Goal: Task Accomplishment & Management: Complete application form

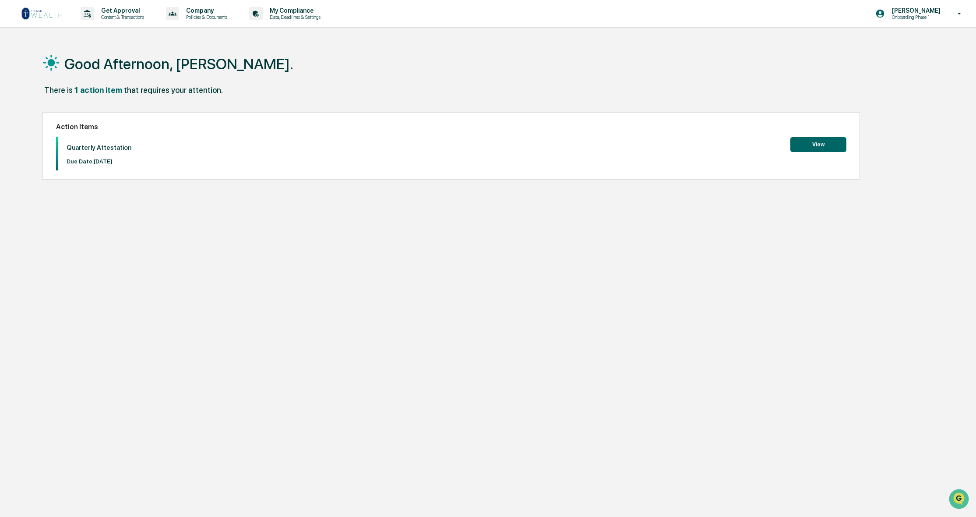
click at [823, 143] on button "View" at bounding box center [818, 144] width 56 height 15
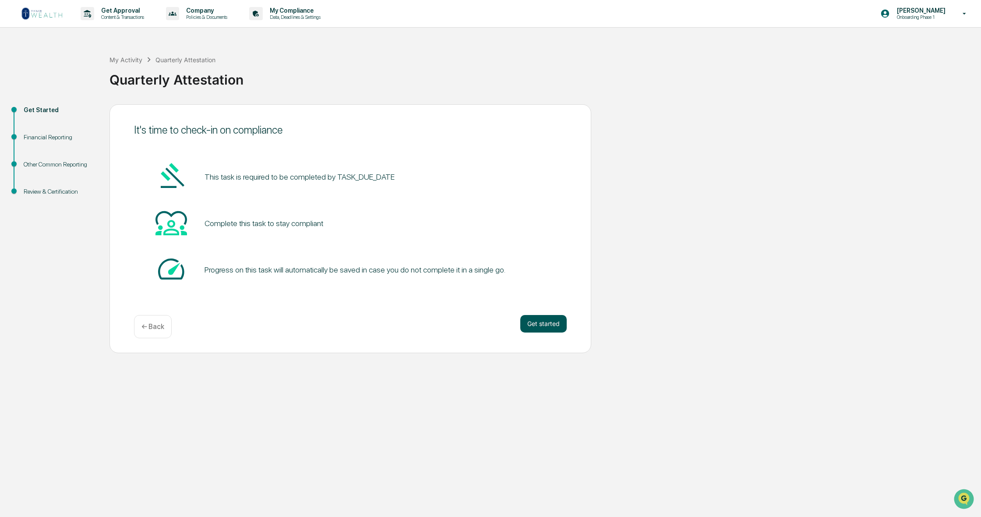
click at [542, 321] on button "Get started" at bounding box center [543, 324] width 46 height 18
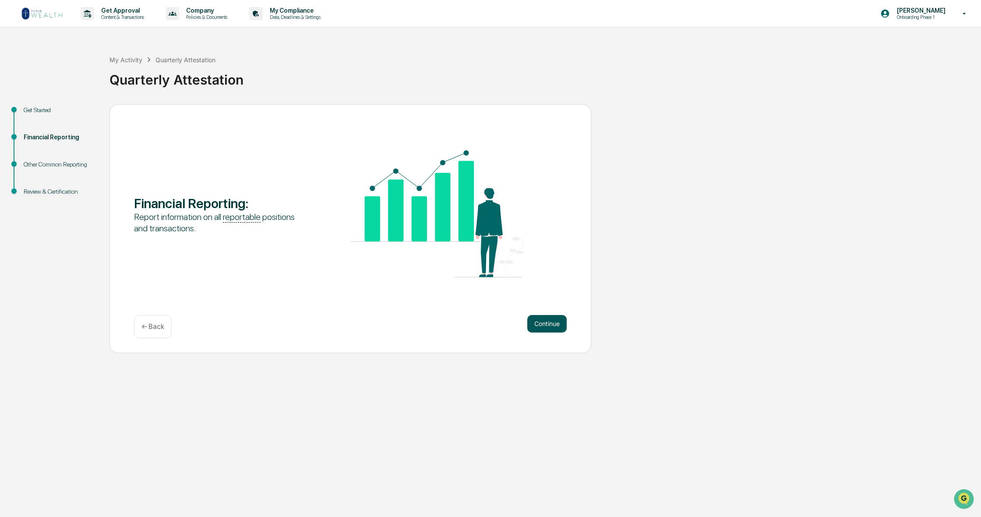
click at [551, 325] on button "Continue" at bounding box center [546, 324] width 39 height 18
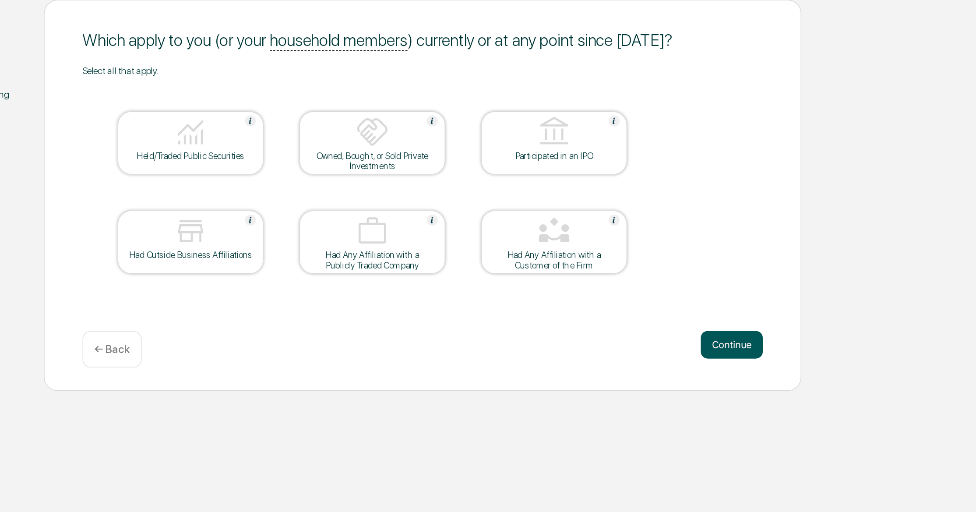
click at [527, 315] on button "Continue" at bounding box center [546, 324] width 39 height 18
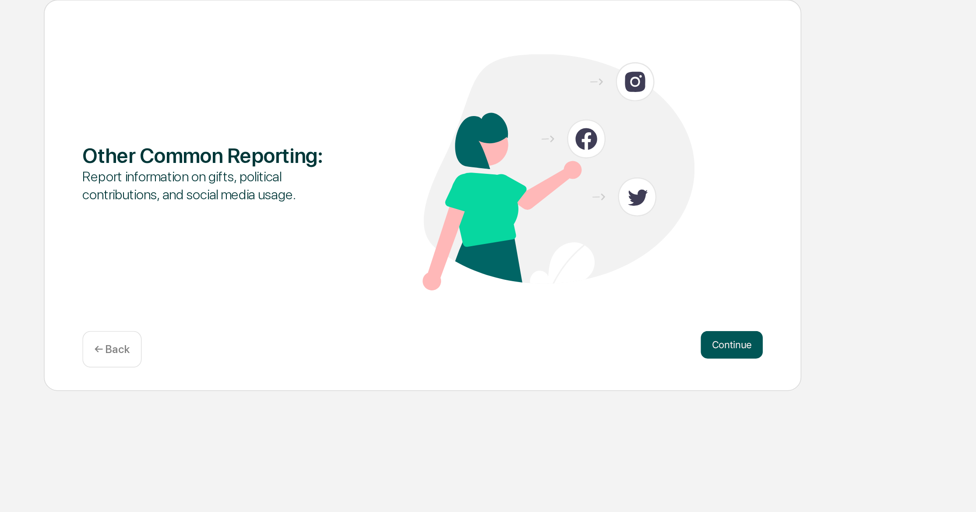
click at [527, 315] on button "Continue" at bounding box center [546, 324] width 39 height 18
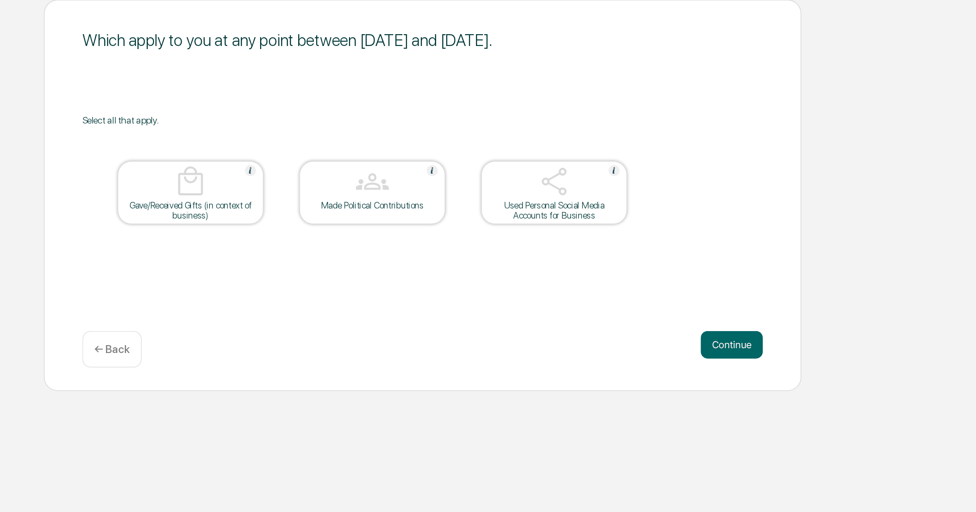
click at [527, 315] on button "Continue" at bounding box center [546, 324] width 39 height 18
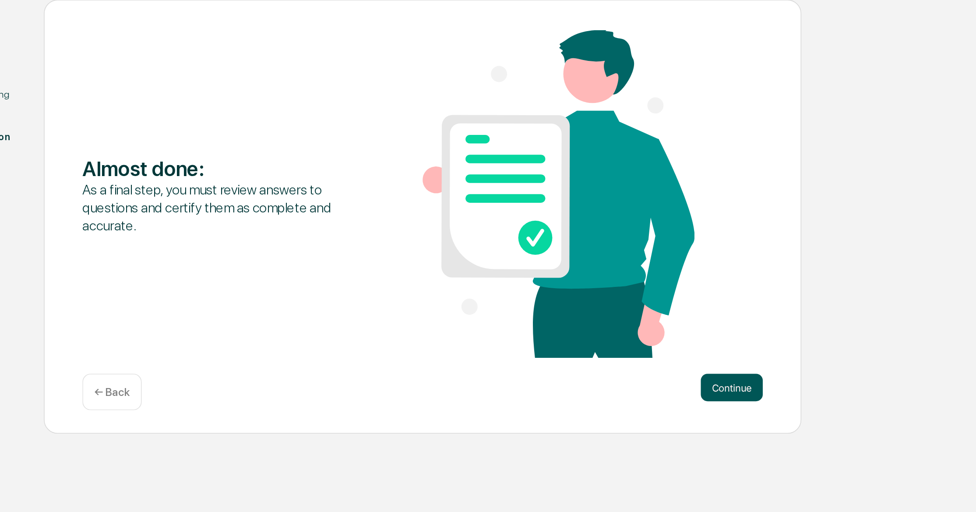
click at [527, 342] on button "Continue" at bounding box center [546, 351] width 39 height 18
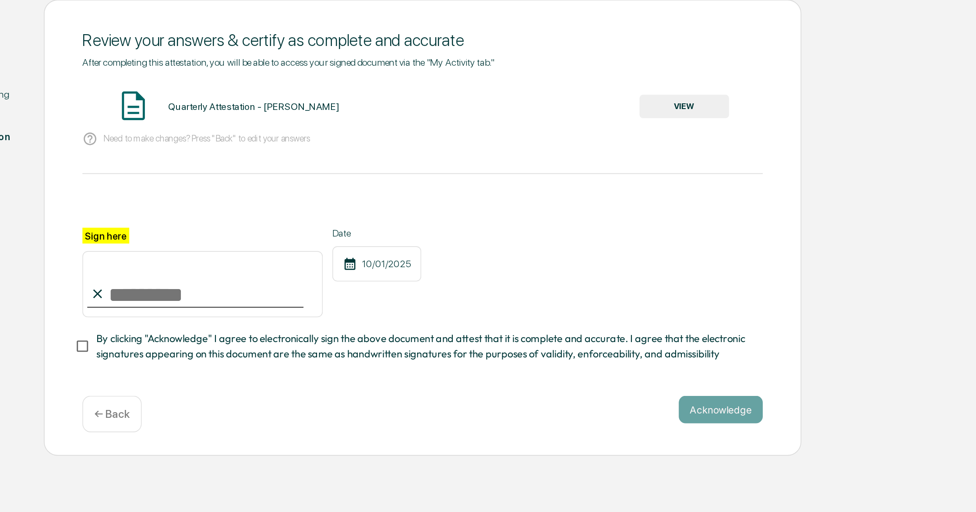
drag, startPoint x: 85, startPoint y: 191, endPoint x: 80, endPoint y: 185, distance: 7.5
click at [134, 264] on input "Sign here" at bounding box center [210, 285] width 153 height 42
type input "**********"
click at [513, 356] on button "Acknowledge" at bounding box center [539, 365] width 53 height 18
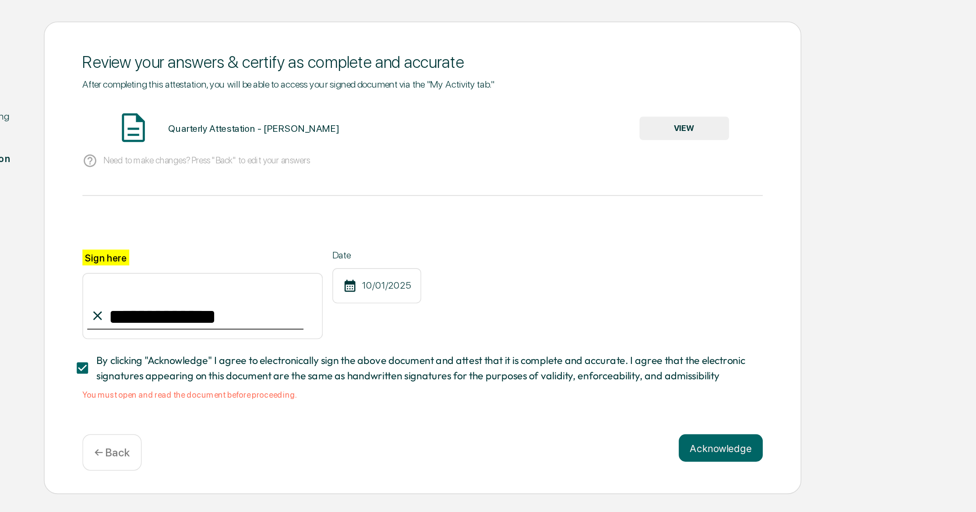
click at [155, 161] on img at bounding box center [166, 172] width 22 height 22
click at [488, 165] on button "VIEW" at bounding box center [516, 172] width 57 height 15
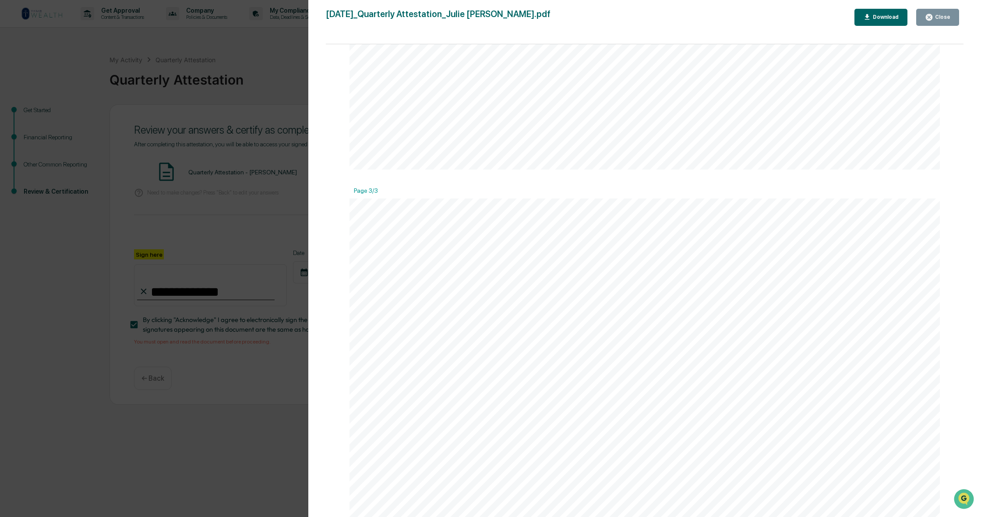
scroll to position [1608, 0]
click at [935, 21] on div "Close" at bounding box center [937, 17] width 25 height 8
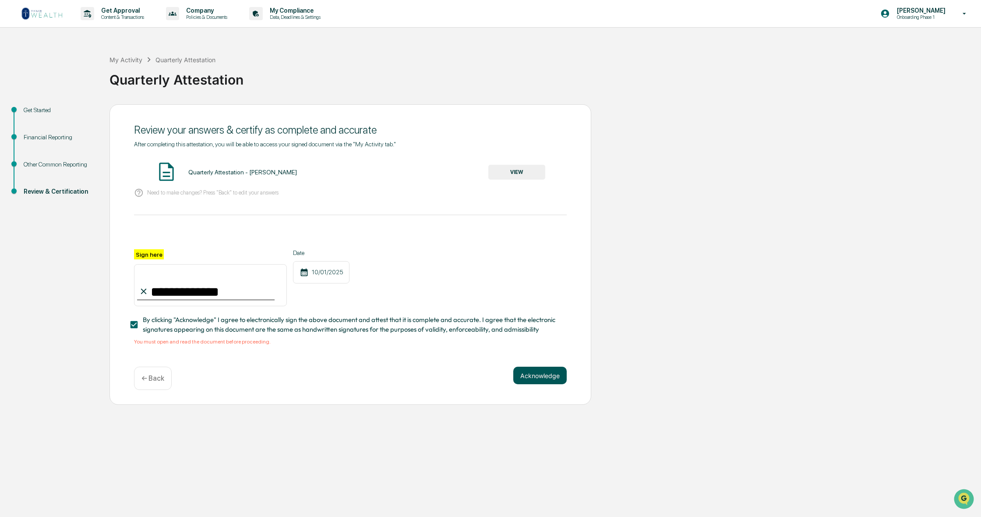
click at [530, 380] on button "Acknowledge" at bounding box center [539, 376] width 53 height 18
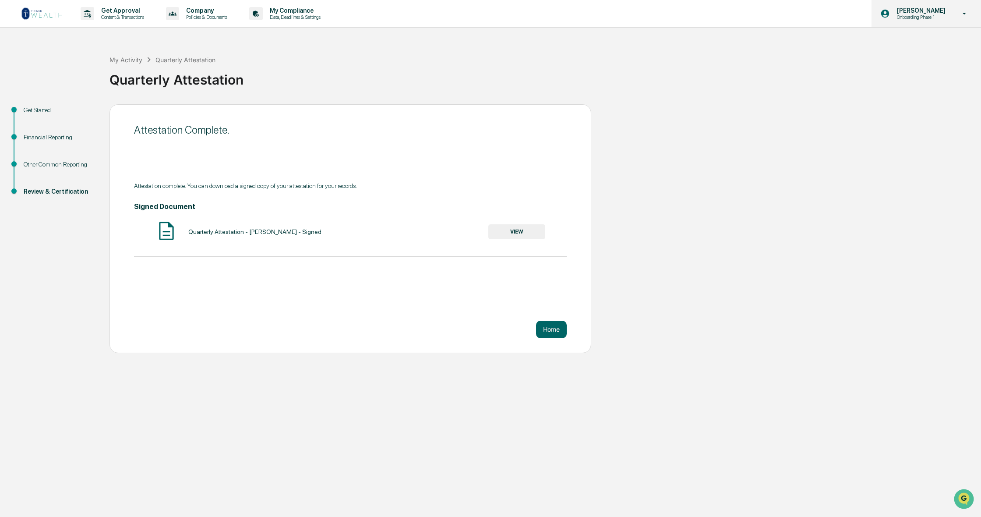
click at [961, 15] on icon at bounding box center [964, 14] width 15 height 8
click at [884, 44] on li "Logout" at bounding box center [912, 44] width 123 height 16
